Goal: Navigation & Orientation: Find specific page/section

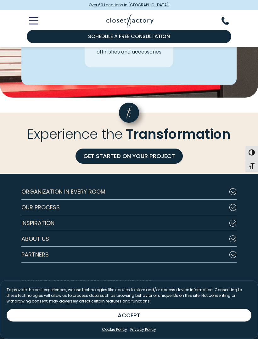
scroll to position [1811, 0]
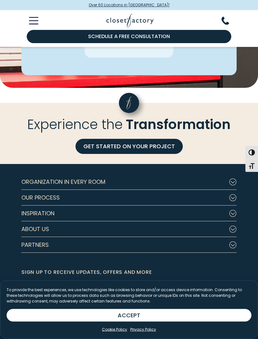
click at [129, 176] on button "Organization in Every Room" at bounding box center [128, 182] width 215 height 16
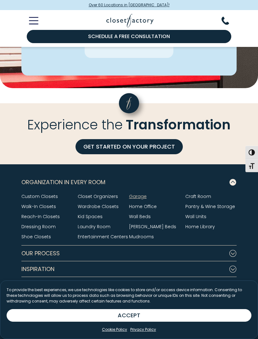
click at [28, 195] on link "Custom Closets" at bounding box center [39, 196] width 36 height 6
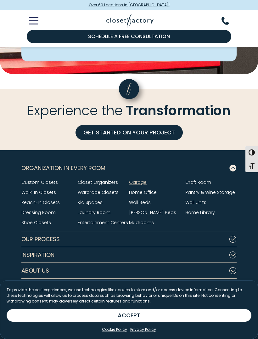
click at [82, 192] on link "Wardrobe Closets" at bounding box center [98, 192] width 41 height 6
click at [129, 183] on link "Garage" at bounding box center [138, 182] width 18 height 6
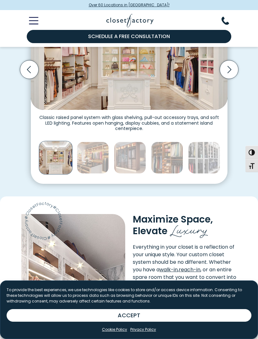
scroll to position [194, 0]
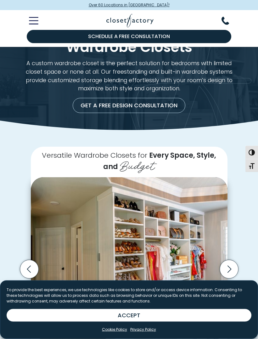
scroll to position [15, 0]
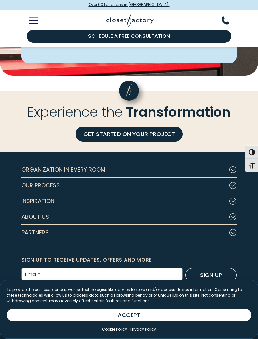
scroll to position [1825, 0]
